Goal: Transaction & Acquisition: Download file/media

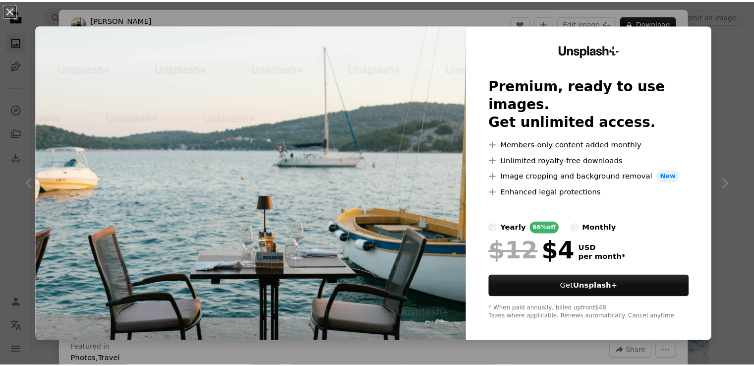
scroll to position [1032, 0]
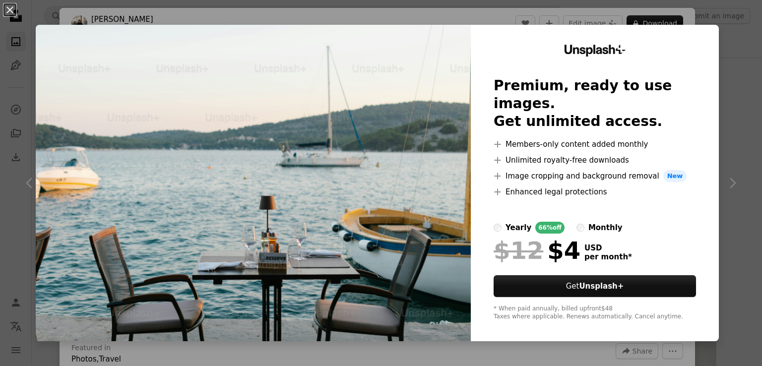
click at [442, 118] on img at bounding box center [253, 183] width 435 height 316
click at [9, 8] on button "An X shape" at bounding box center [10, 10] width 12 height 12
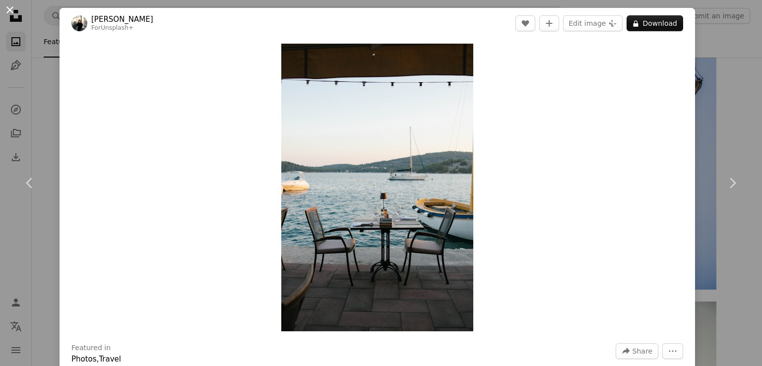
click at [6, 10] on button "An X shape" at bounding box center [10, 10] width 12 height 12
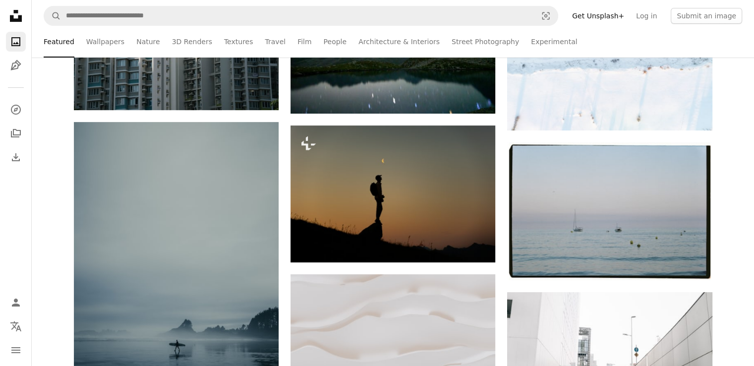
scroll to position [312, 0]
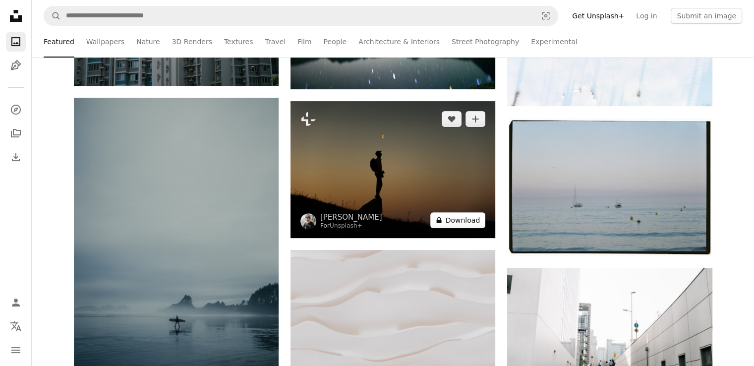
click at [462, 223] on button "A lock Download" at bounding box center [459, 220] width 56 height 16
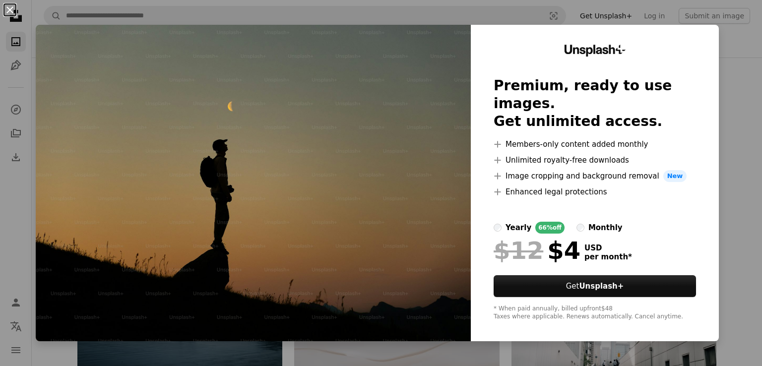
click at [5, 7] on button "An X shape" at bounding box center [10, 10] width 12 height 12
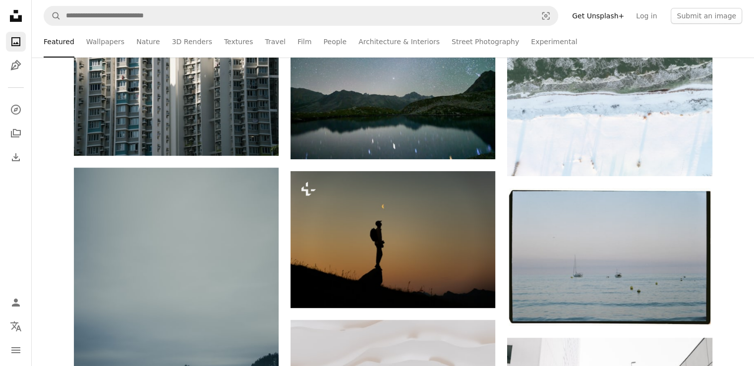
scroll to position [252, 0]
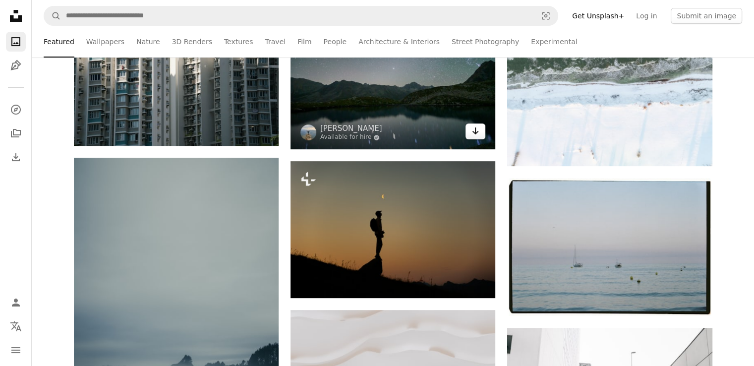
click at [477, 133] on icon "Arrow pointing down" at bounding box center [476, 131] width 8 height 12
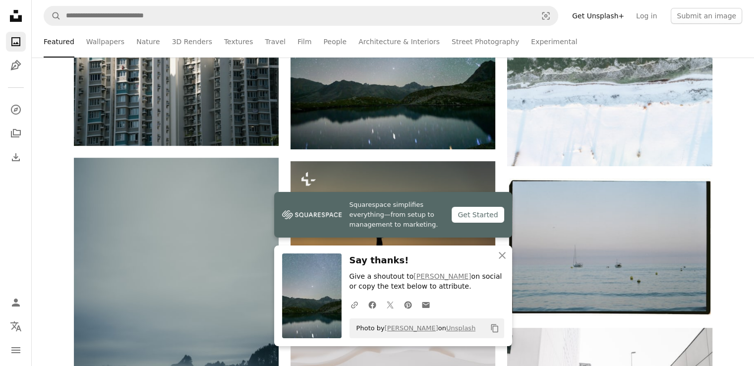
click at [503, 256] on icon "button" at bounding box center [502, 255] width 7 height 7
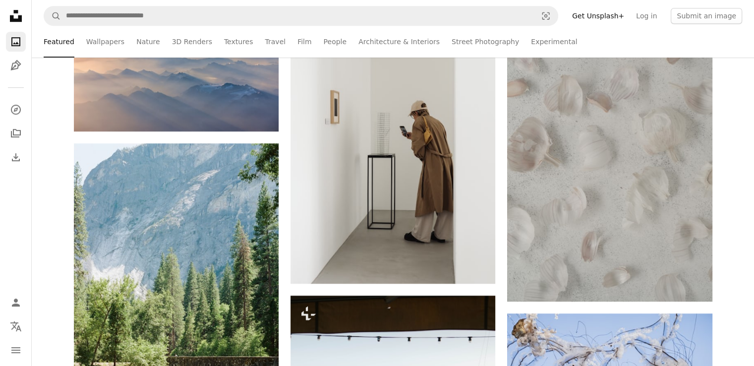
scroll to position [754, 0]
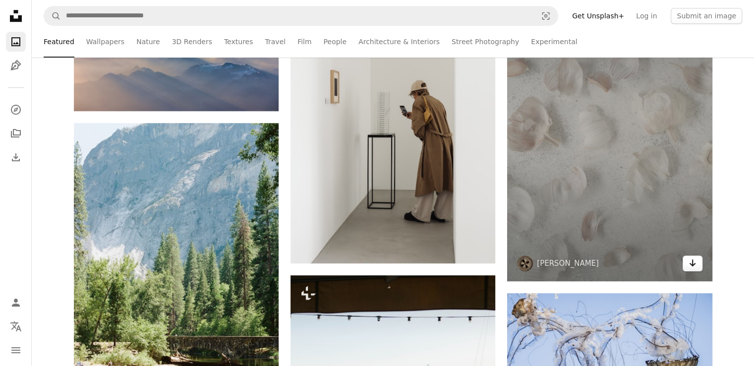
click at [690, 264] on icon "Download" at bounding box center [692, 262] width 6 height 7
